Goal: Find specific page/section: Find specific page/section

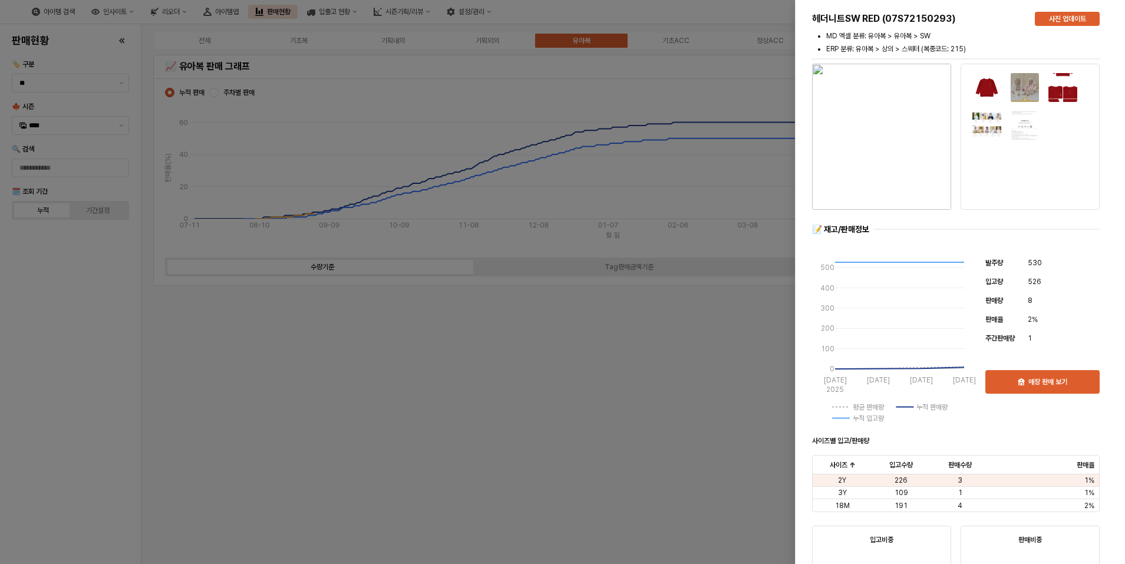
scroll to position [1826, 0]
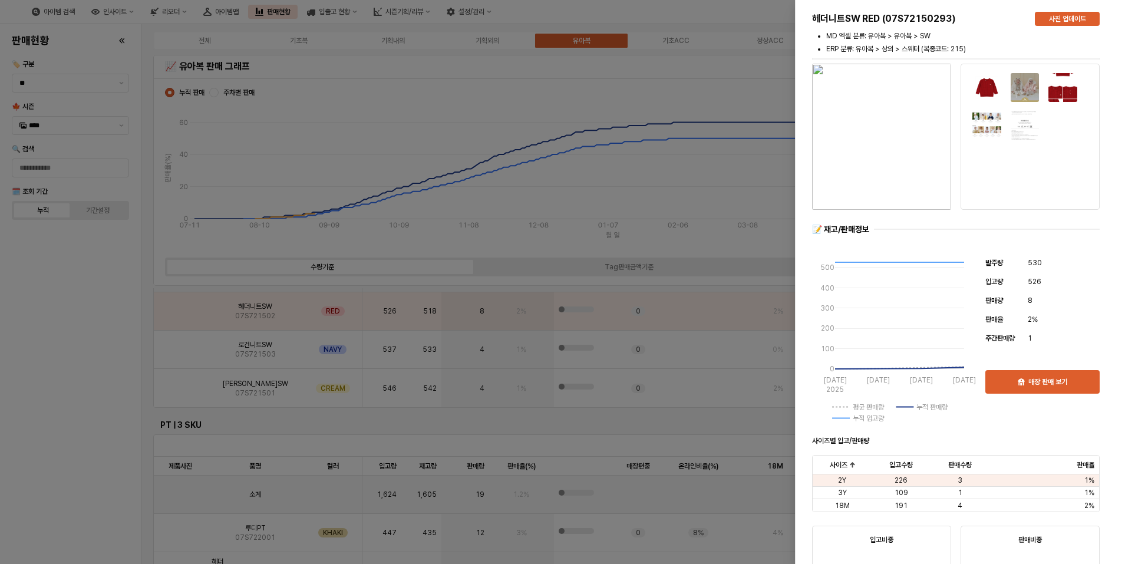
drag, startPoint x: 100, startPoint y: 293, endPoint x: 263, endPoint y: 25, distance: 313.5
click at [102, 290] on div at bounding box center [562, 282] width 1125 height 564
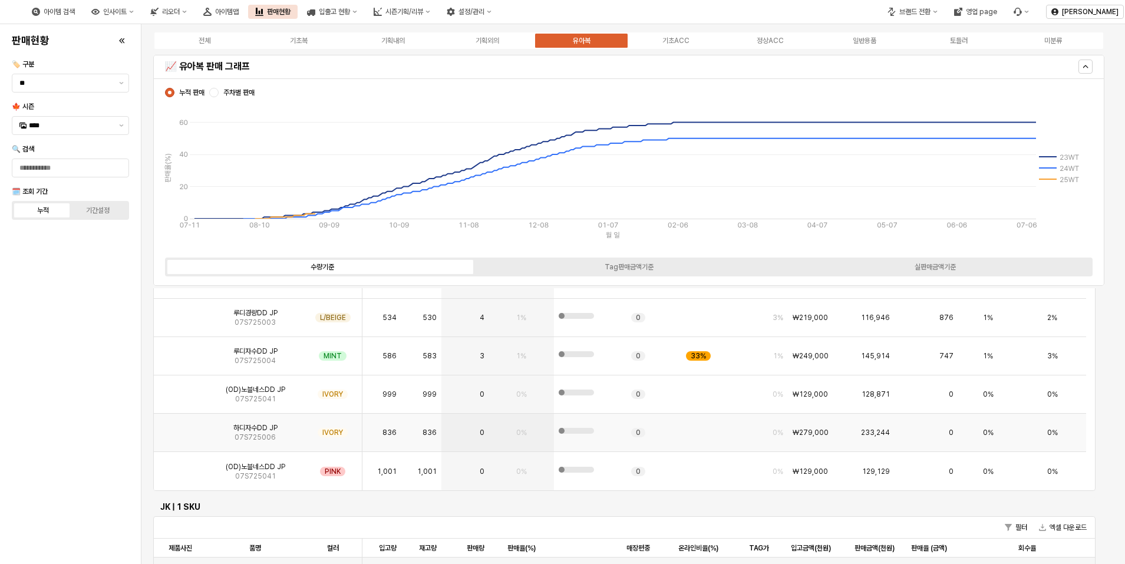
scroll to position [354, 0]
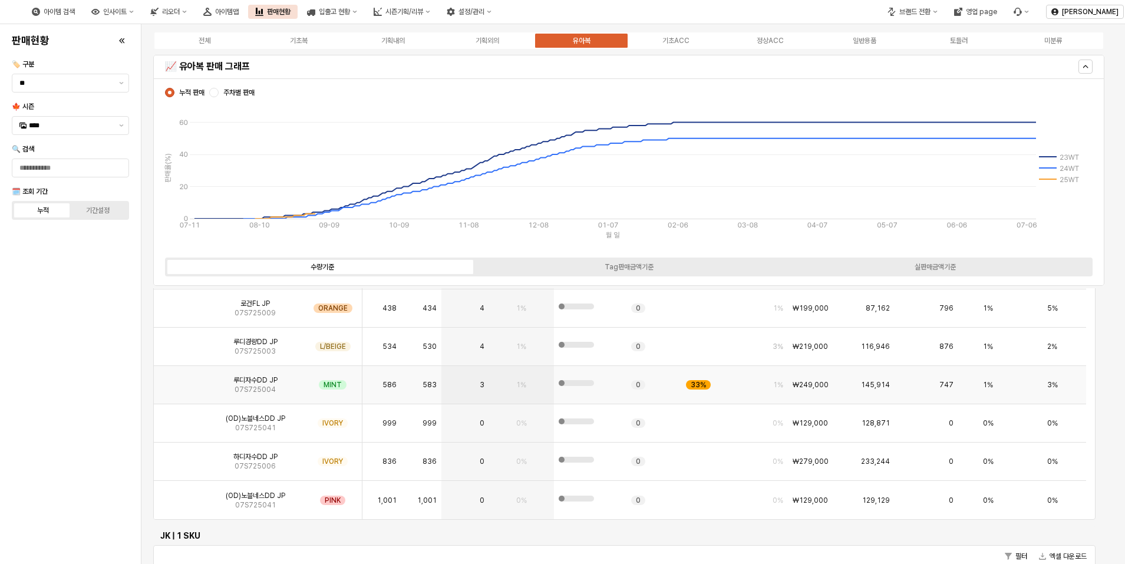
click at [180, 380] on img "App Frame" at bounding box center [180, 380] width 0 height 0
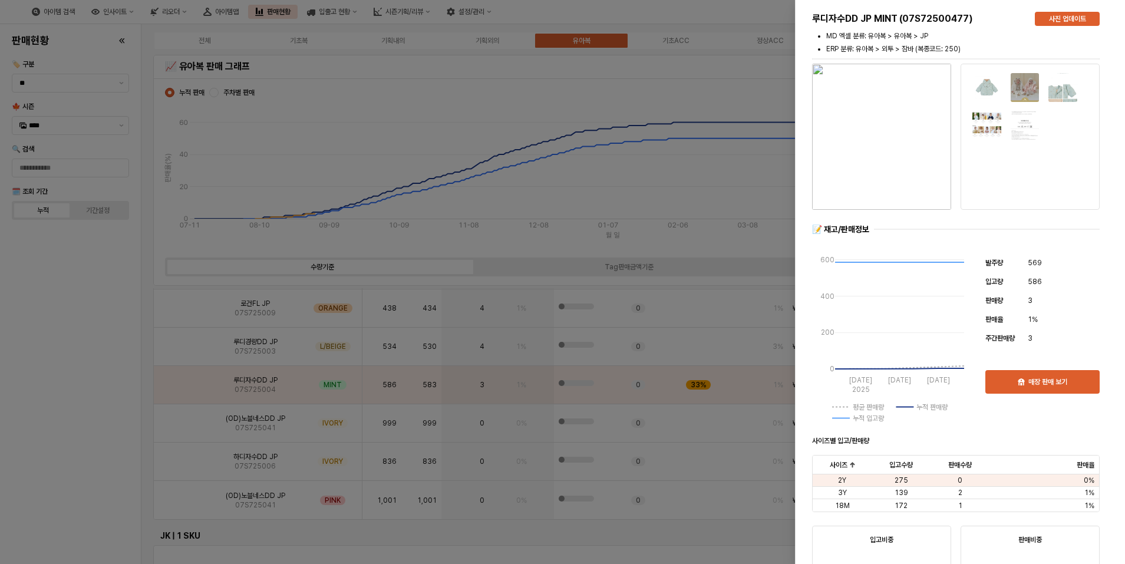
click at [870, 152] on img "button" at bounding box center [881, 137] width 139 height 146
drag, startPoint x: 93, startPoint y: 296, endPoint x: 134, endPoint y: 219, distance: 87.3
click at [92, 296] on div at bounding box center [562, 282] width 1125 height 564
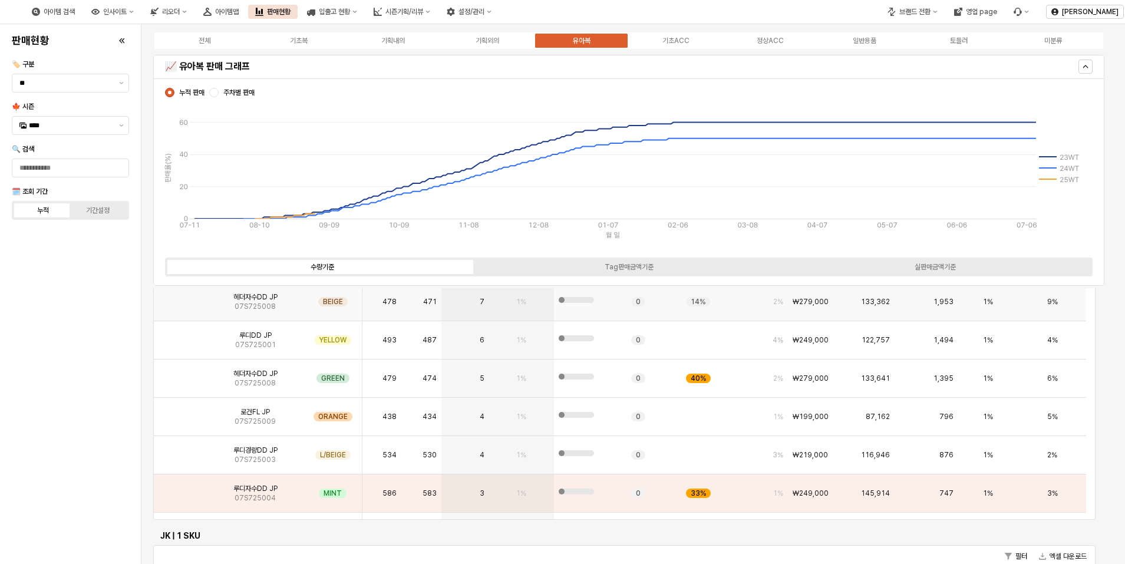
scroll to position [11, 0]
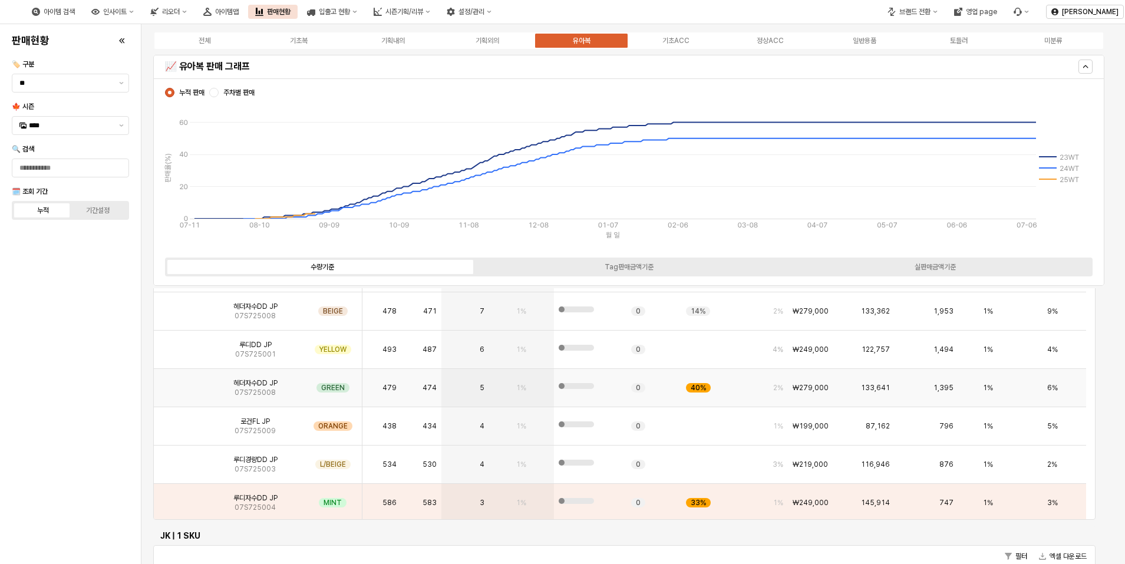
click at [180, 383] on img "App Frame" at bounding box center [180, 383] width 0 height 0
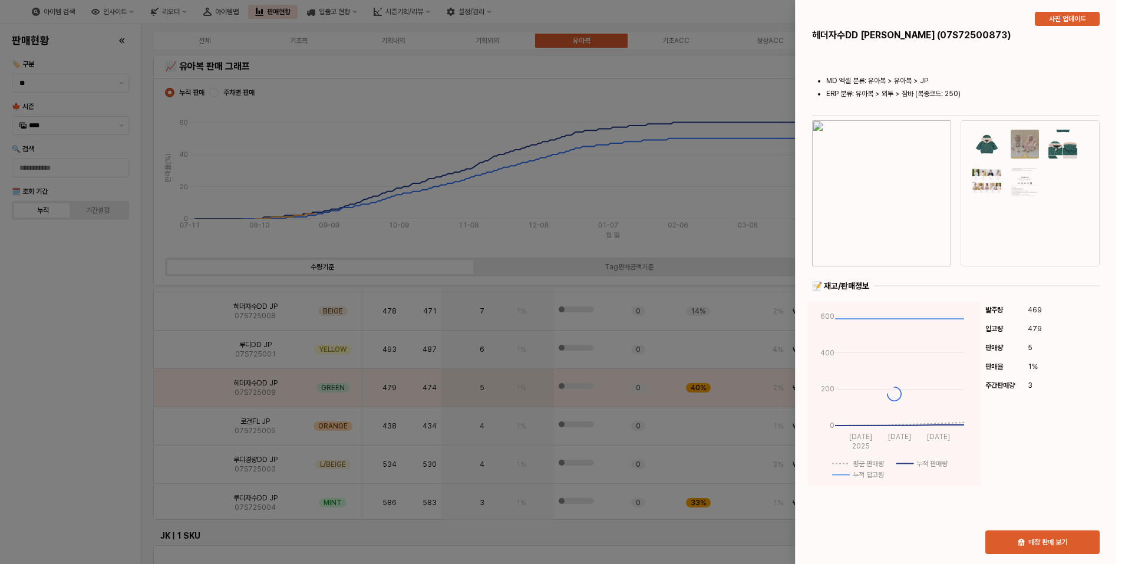
drag, startPoint x: 134, startPoint y: 424, endPoint x: 141, endPoint y: 419, distance: 8.5
click at [134, 424] on div at bounding box center [562, 282] width 1125 height 564
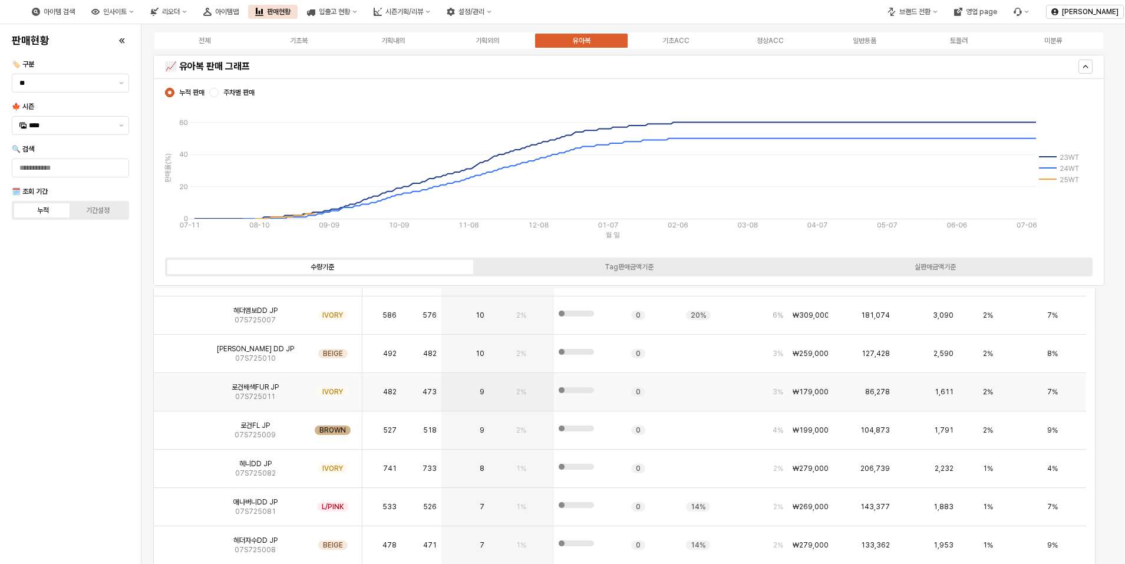
scroll to position [0, 0]
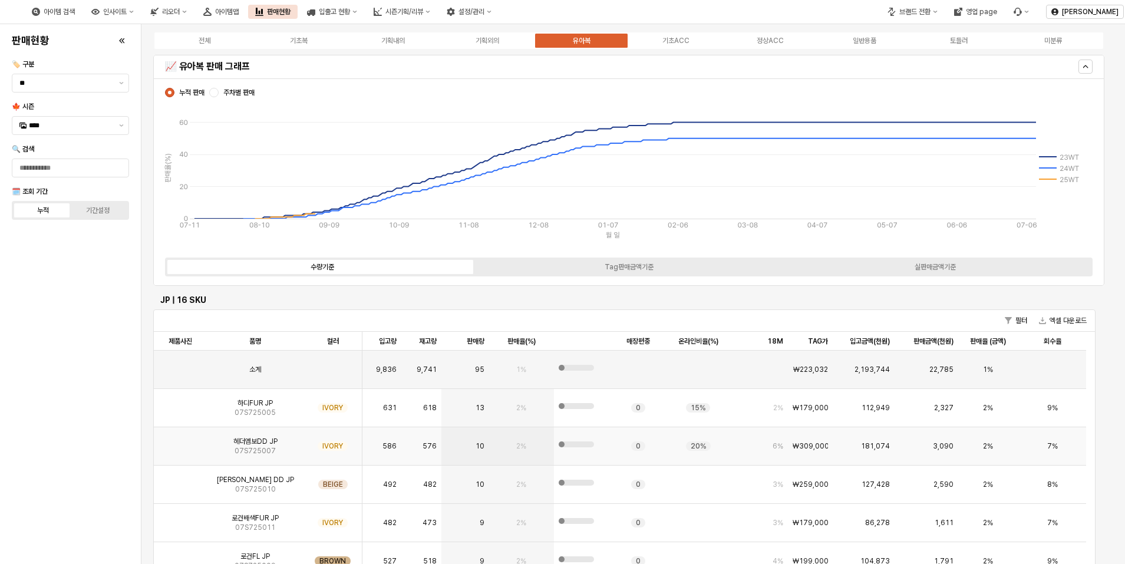
click at [180, 441] on img "App Frame" at bounding box center [180, 441] width 0 height 0
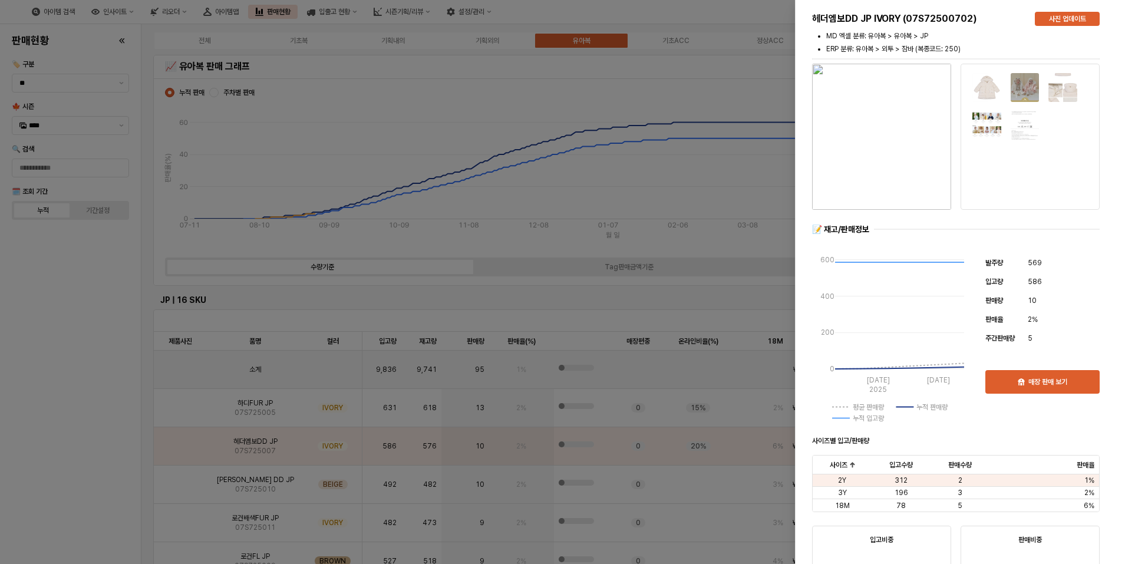
click at [887, 178] on img "button" at bounding box center [881, 137] width 139 height 146
click at [136, 439] on div at bounding box center [562, 282] width 1125 height 564
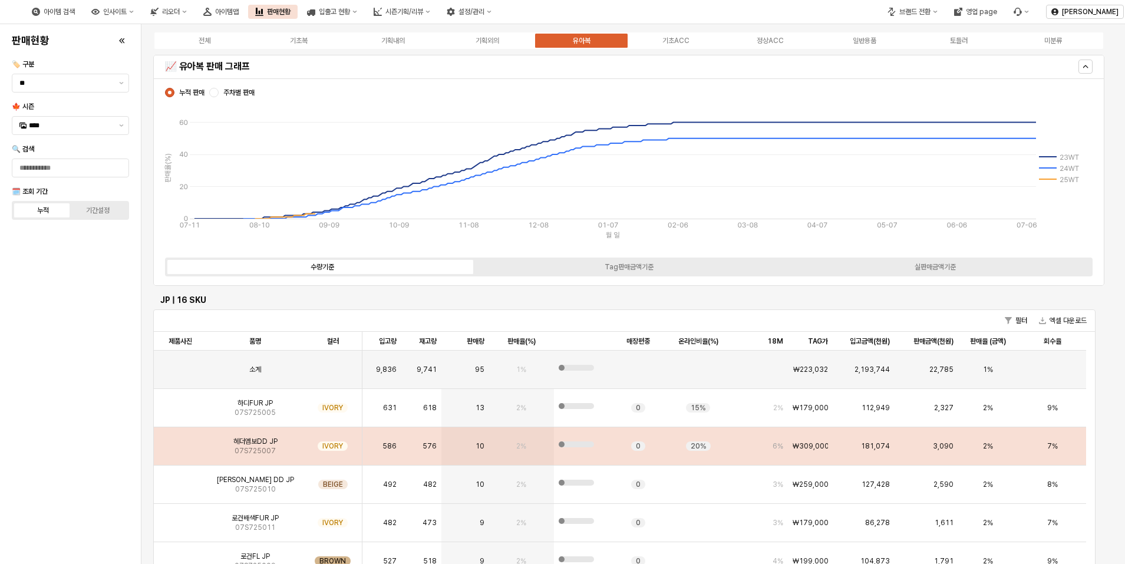
scroll to position [59, 0]
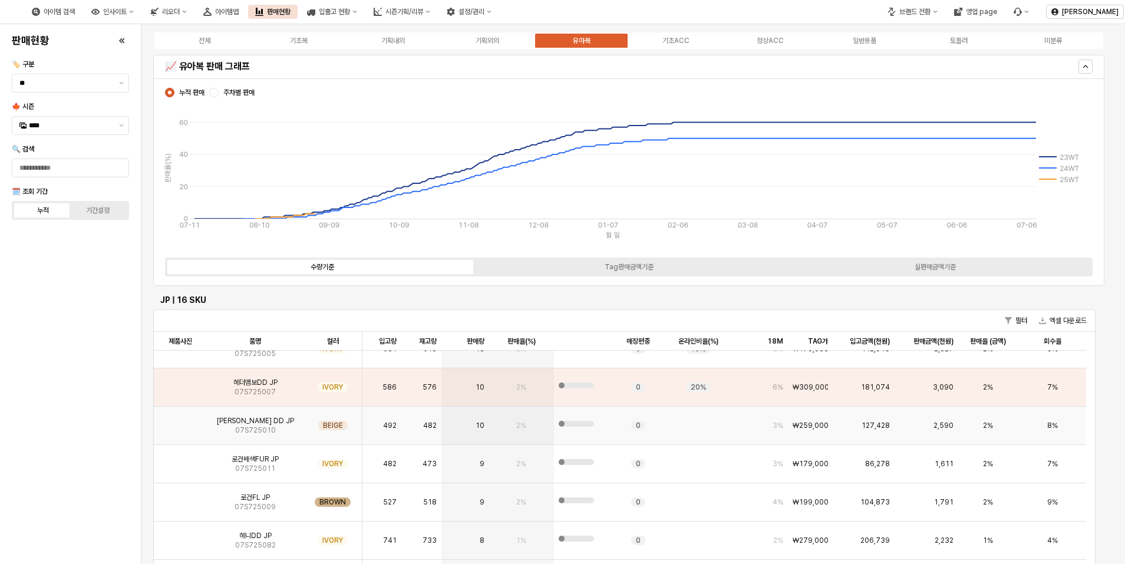
click at [180, 421] on img "App Frame" at bounding box center [180, 421] width 0 height 0
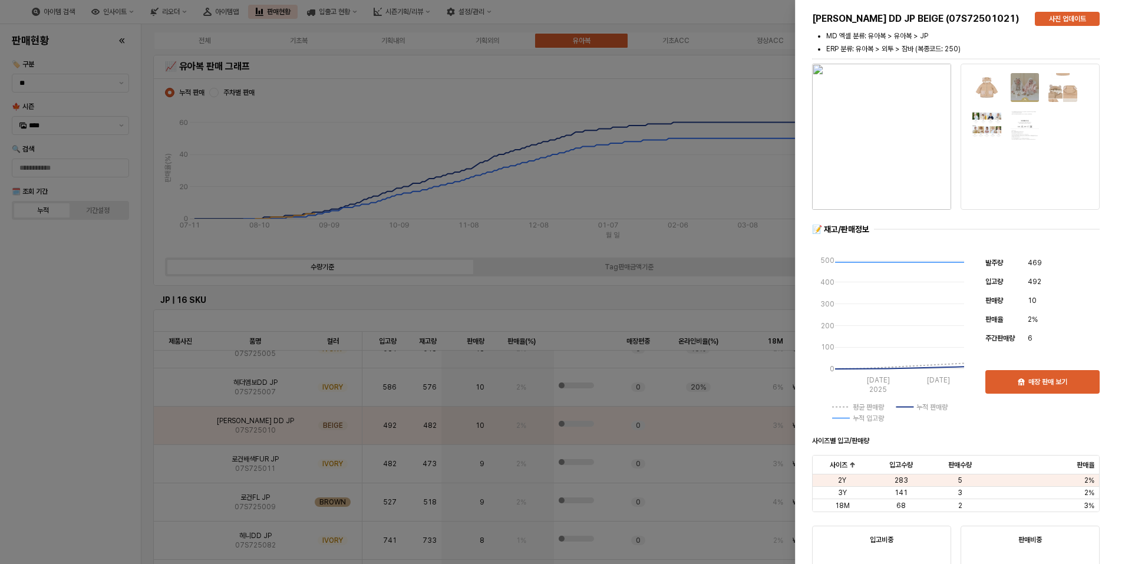
click at [876, 211] on div at bounding box center [881, 136] width 148 height 151
click at [880, 152] on img "button" at bounding box center [881, 137] width 139 height 146
click at [113, 289] on div at bounding box center [562, 282] width 1125 height 564
